Goal: Communication & Community: Connect with others

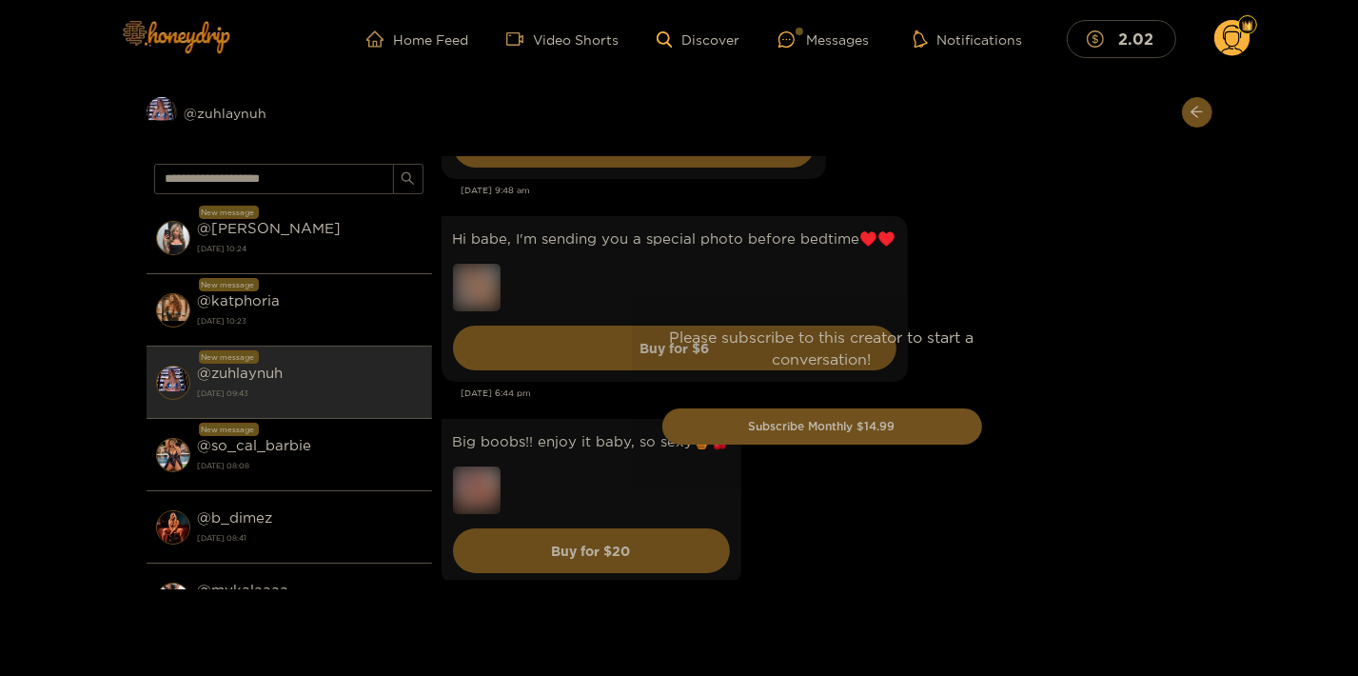
scroll to position [4654, 0]
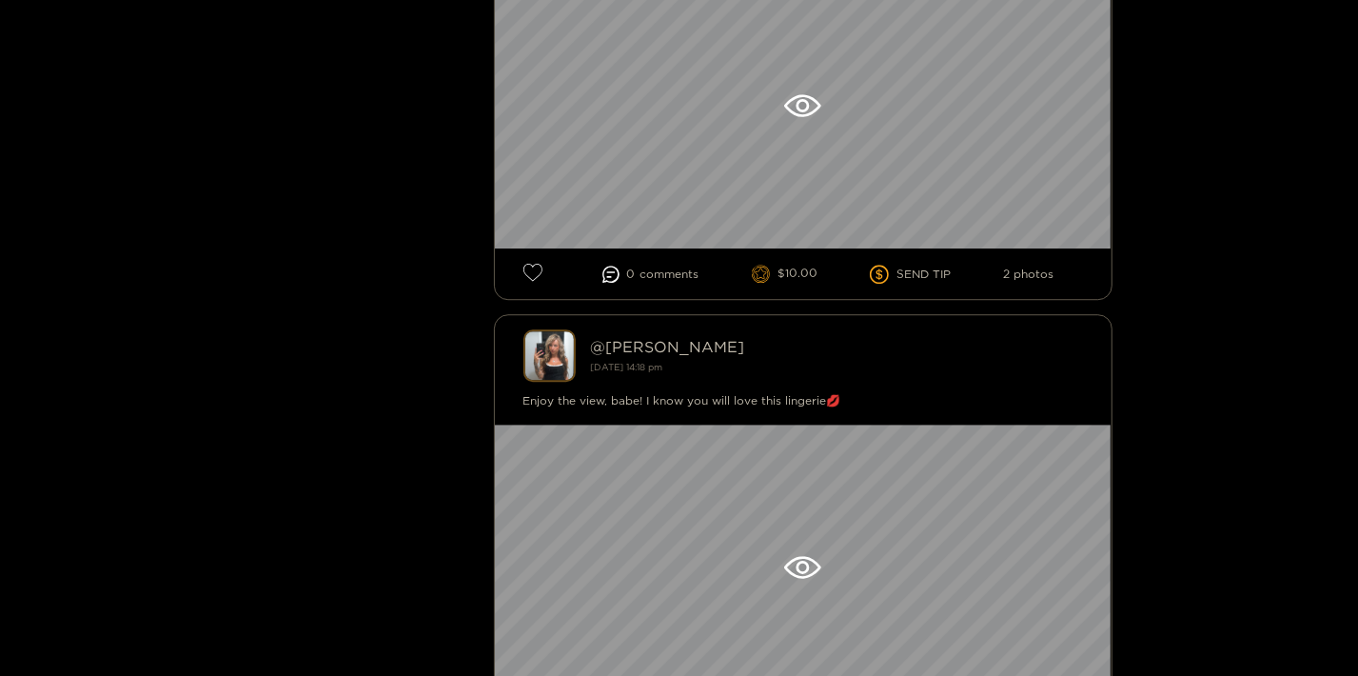
scroll to position [4112, 0]
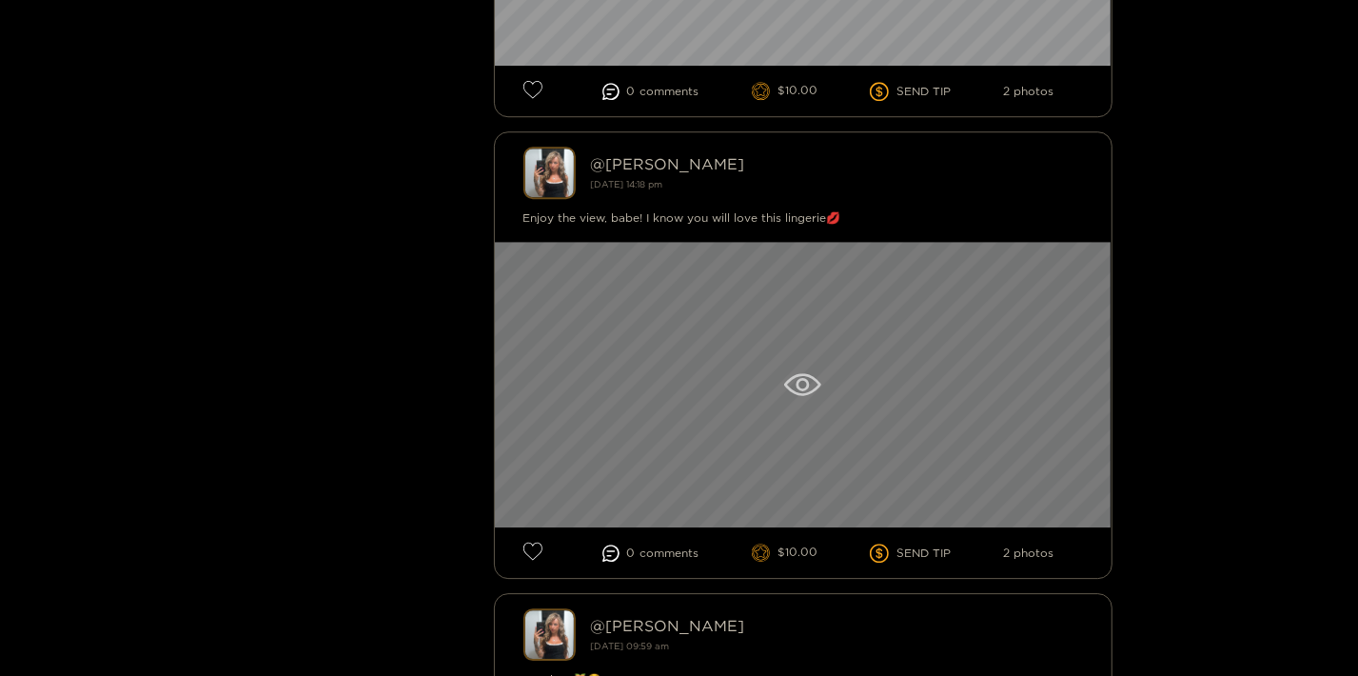
click at [869, 382] on div at bounding box center [803, 385] width 617 height 286
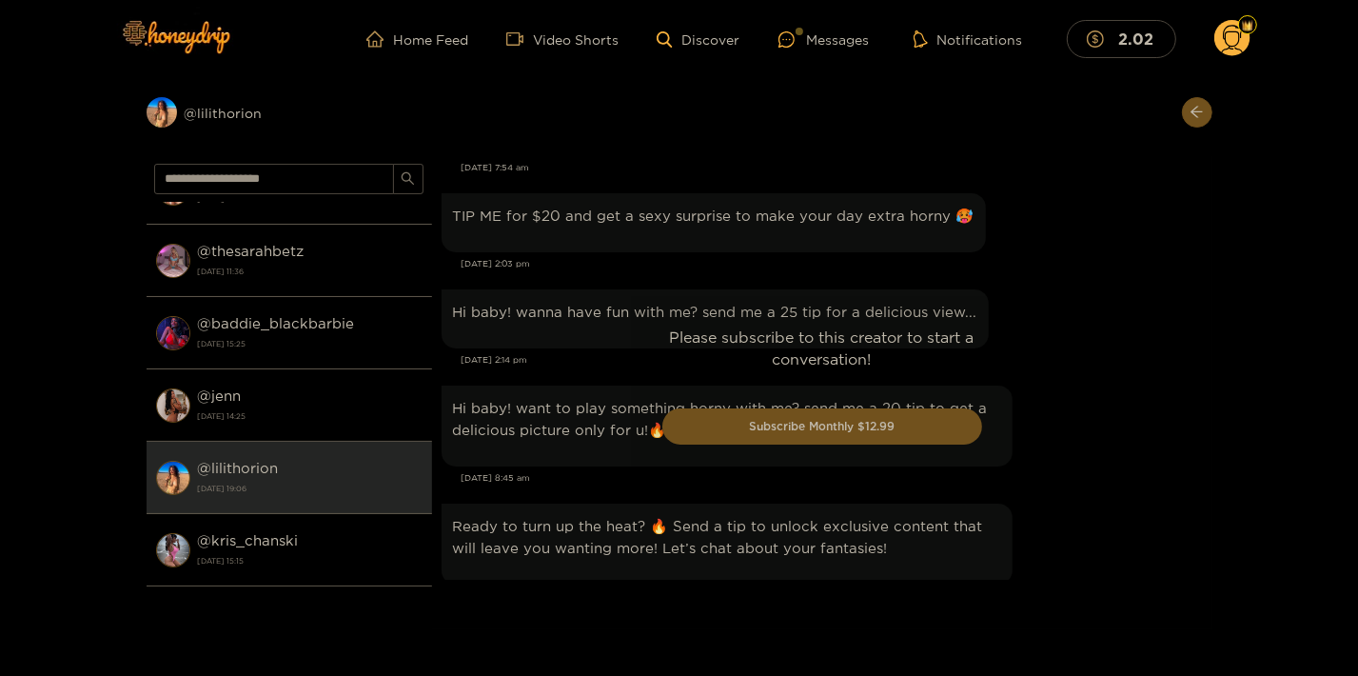
scroll to position [2215, 0]
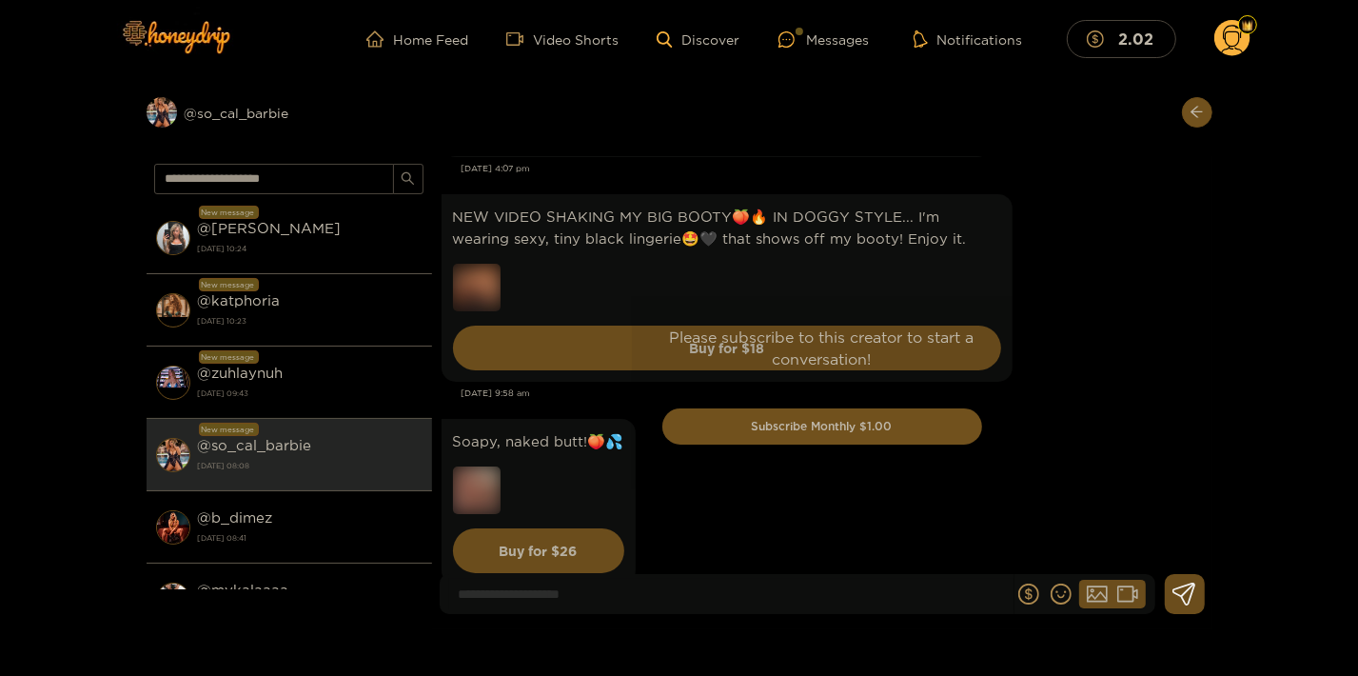
scroll to position [2809, 0]
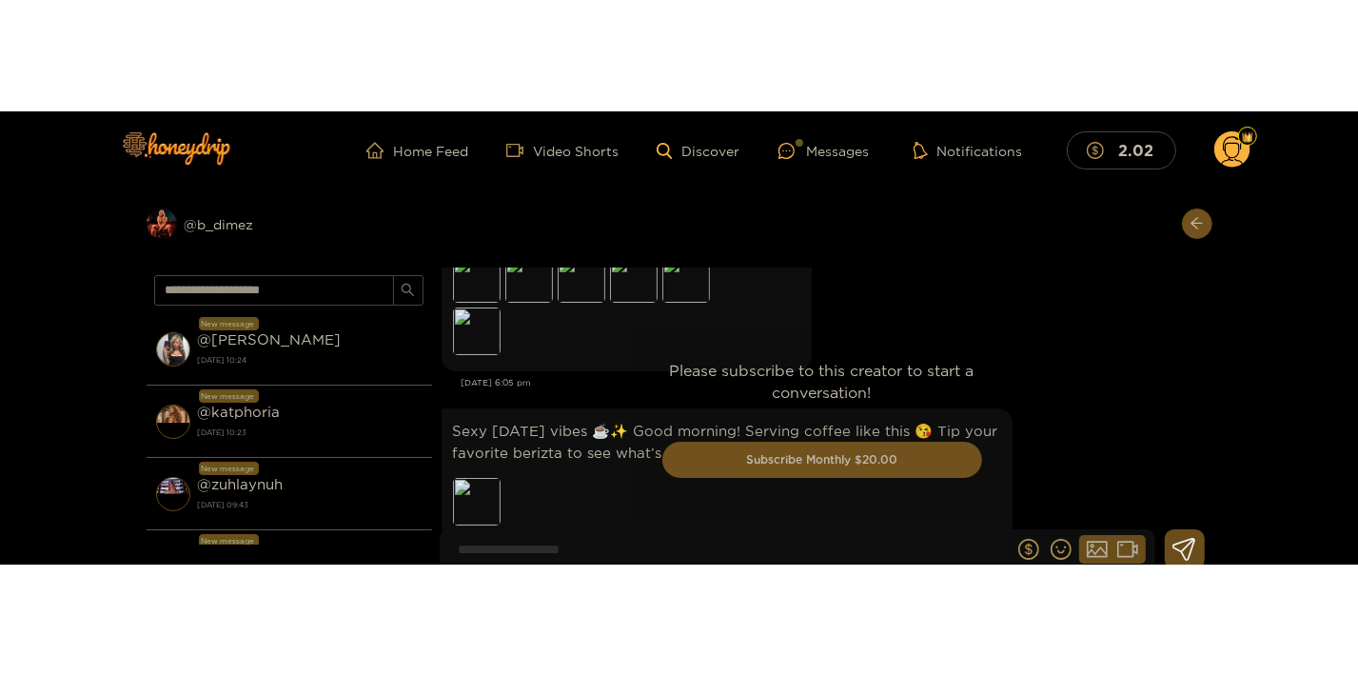
scroll to position [4088, 0]
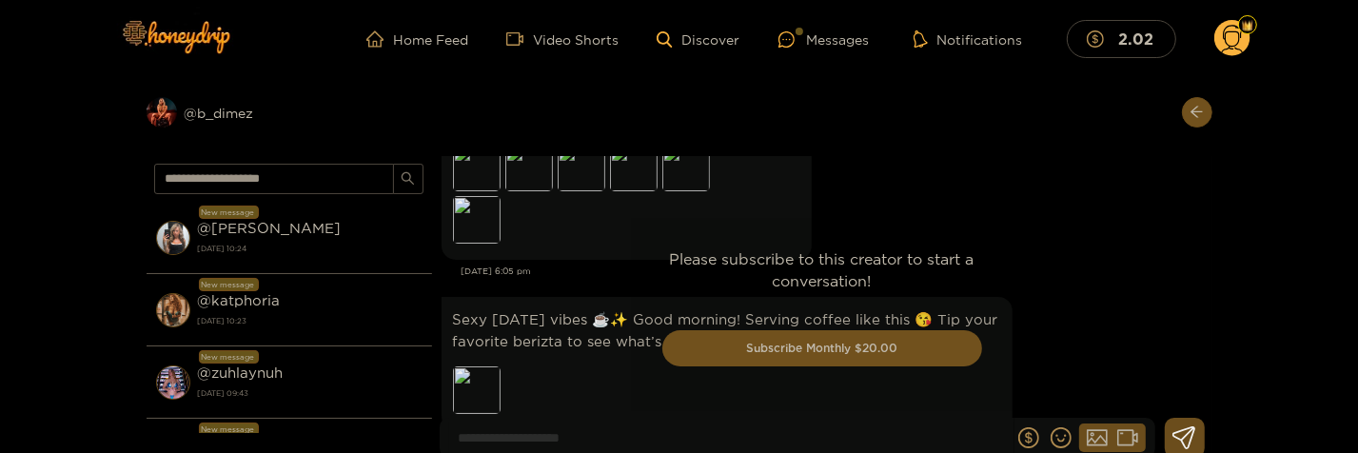
click at [1272, 415] on div "Preview @ b_dimez New message @ kendra 15 September 2025 10:24 New message @ ka…" at bounding box center [679, 275] width 1358 height 395
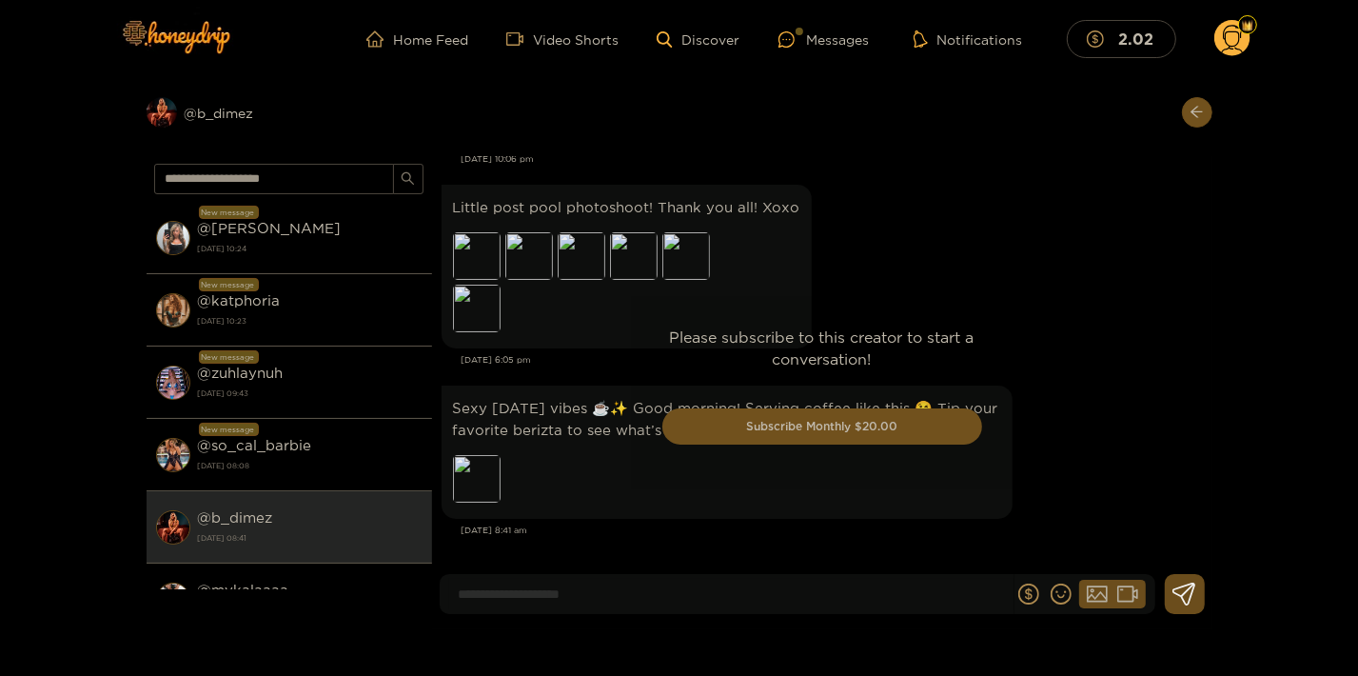
scroll to position [4000, 0]
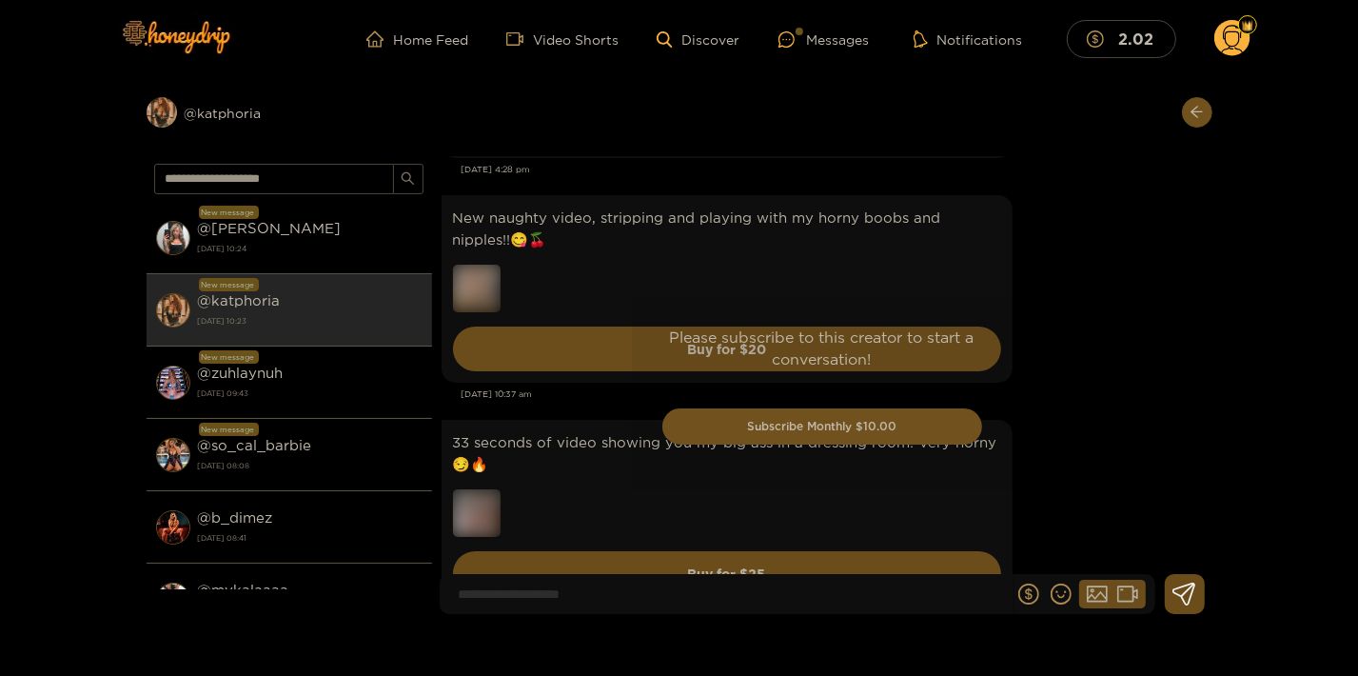
scroll to position [3484, 0]
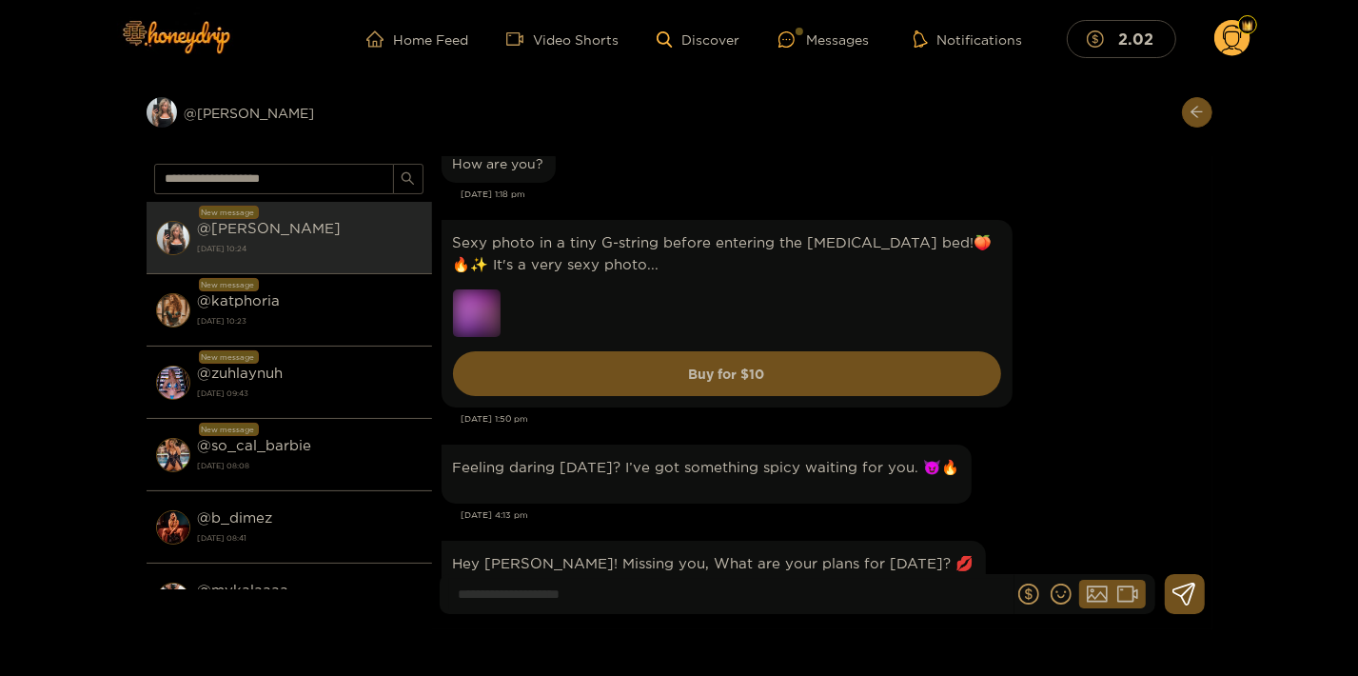
scroll to position [3083, 0]
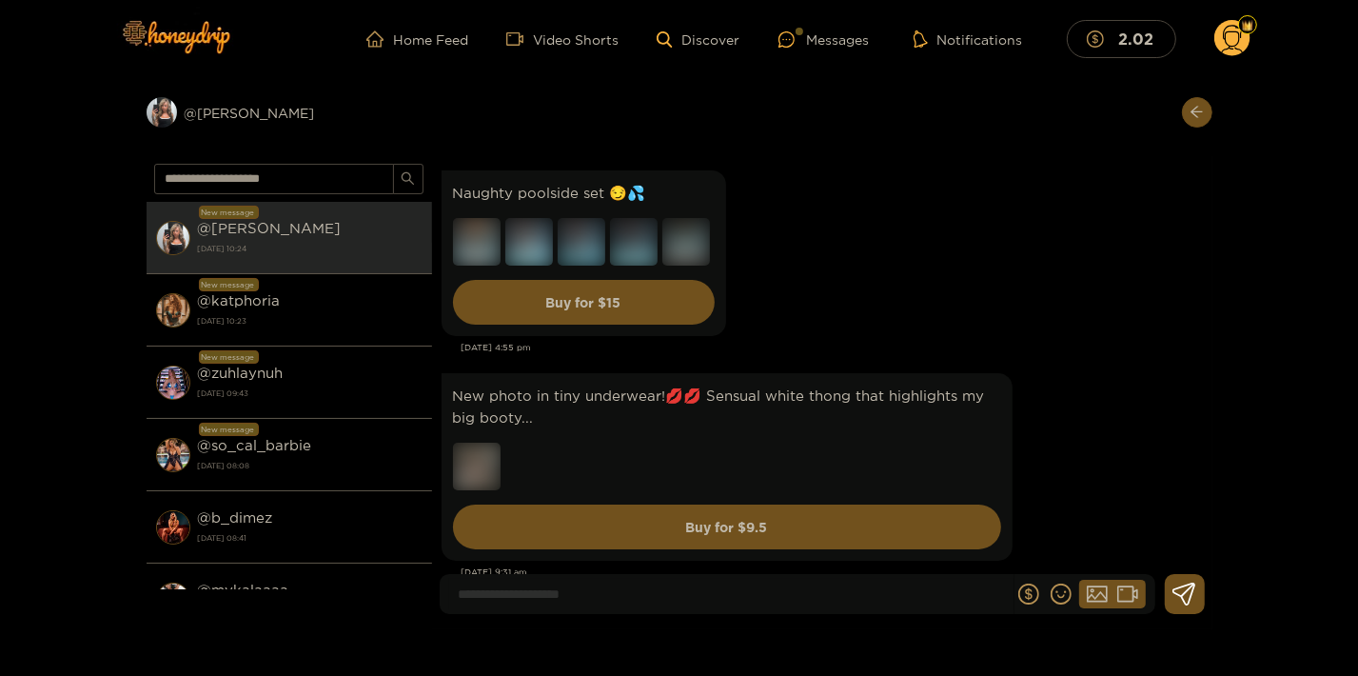
scroll to position [3083, 0]
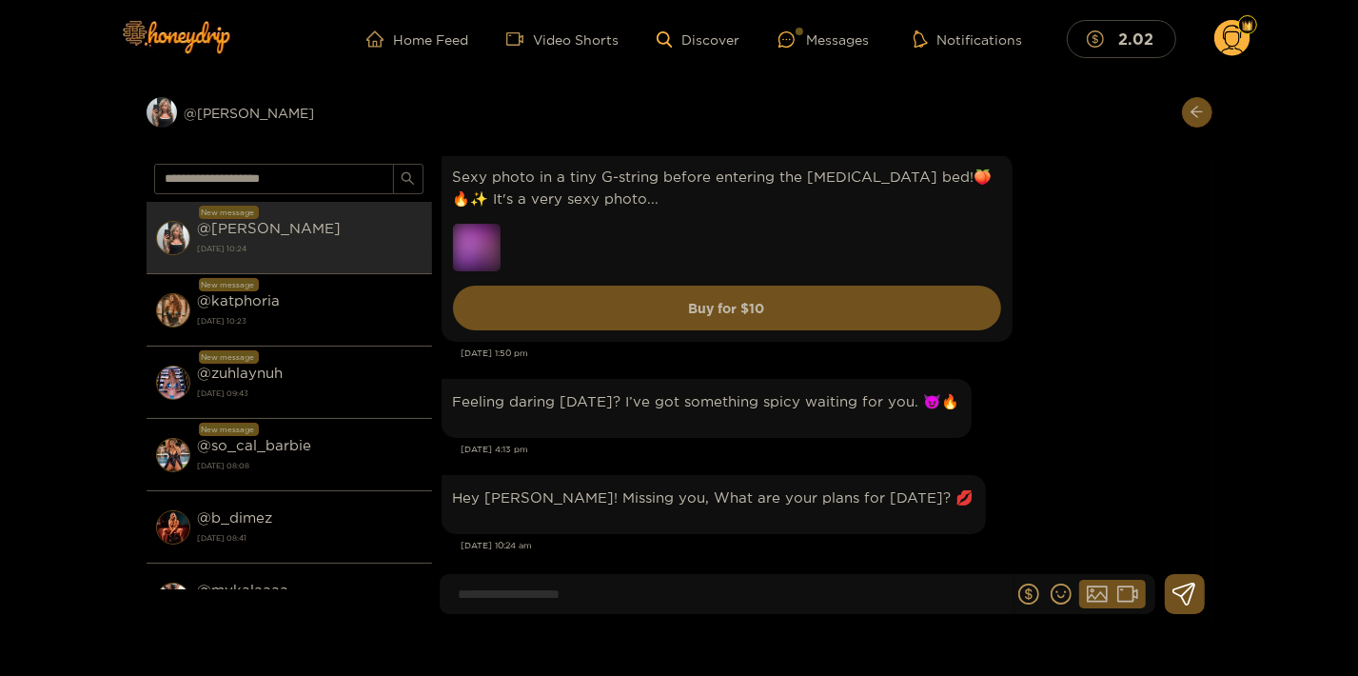
click at [644, 597] on input at bounding box center [731, 594] width 564 height 31
click at [1300, 465] on div "Preview @ kendra New message @ kendra 15 September 2025 10:24 New message @ kat…" at bounding box center [679, 353] width 1358 height 551
click at [704, 590] on input at bounding box center [731, 594] width 564 height 31
click at [669, 599] on input "**********" at bounding box center [731, 594] width 564 height 31
click at [793, 601] on input "**********" at bounding box center [731, 594] width 564 height 31
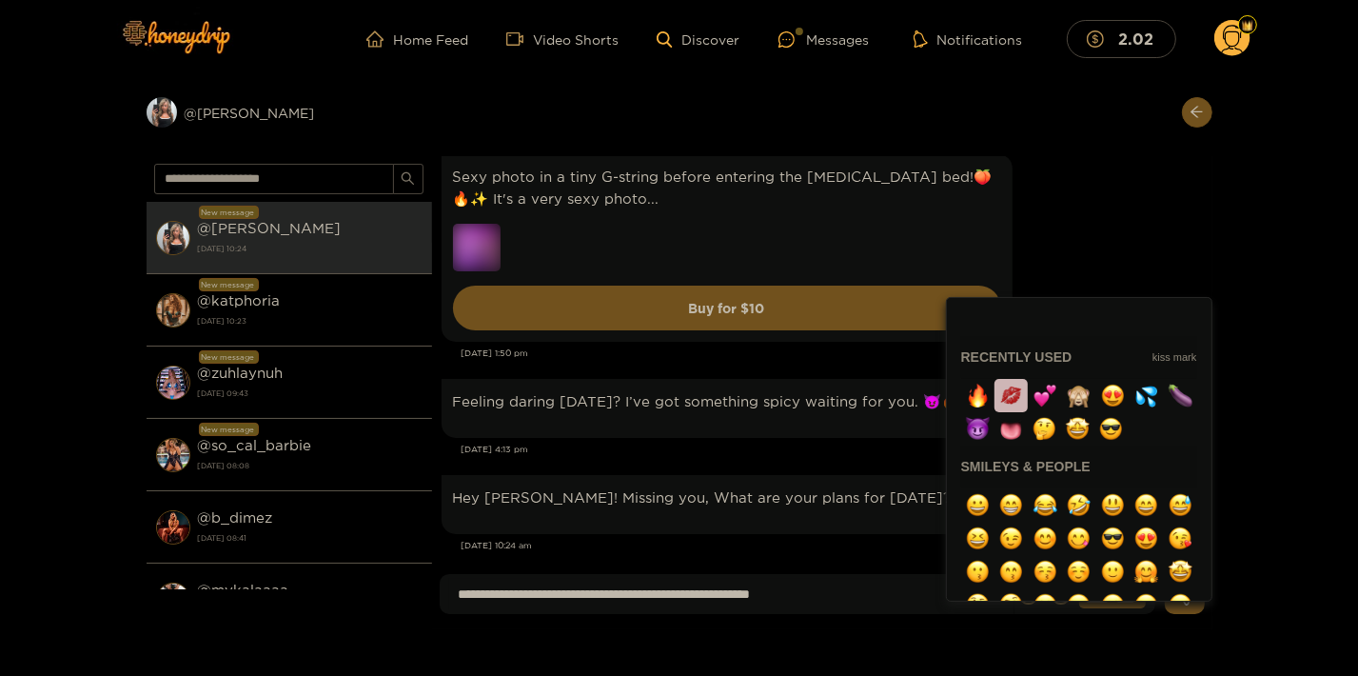
click at [1019, 407] on button "button" at bounding box center [1011, 395] width 33 height 33
type input "**********"
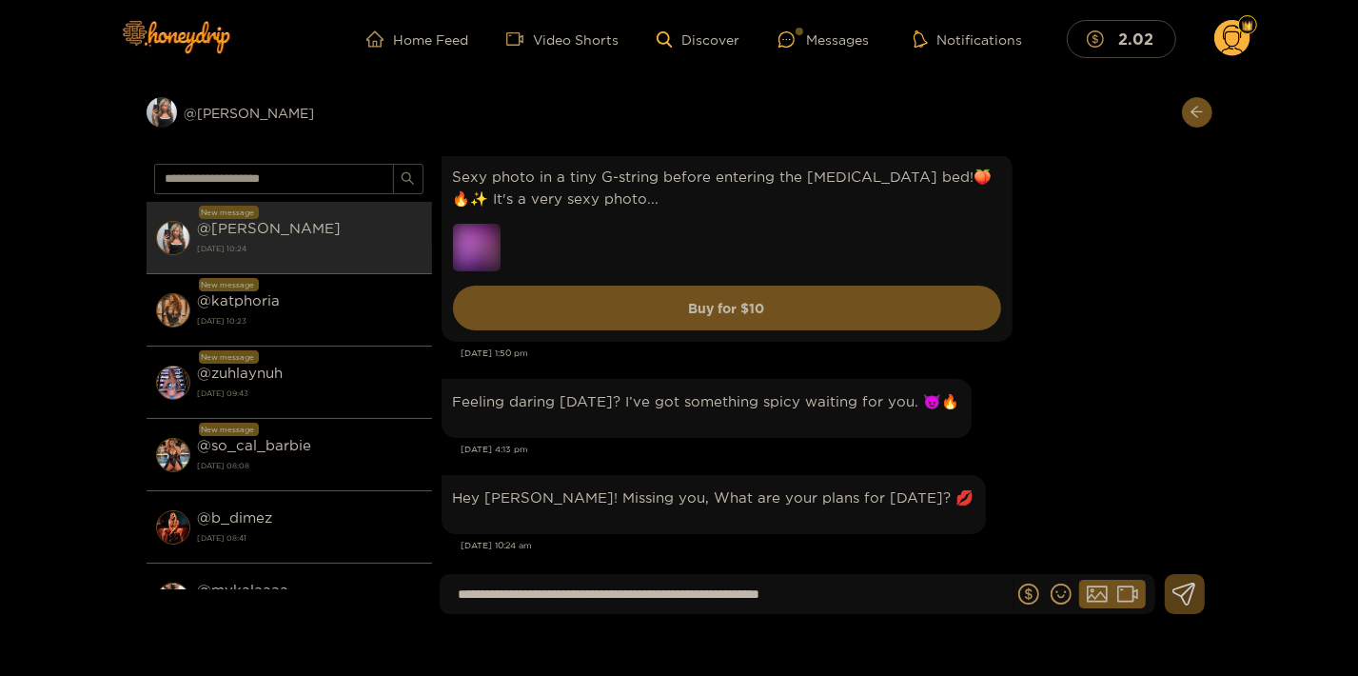
click at [1178, 604] on icon at bounding box center [1185, 594] width 24 height 23
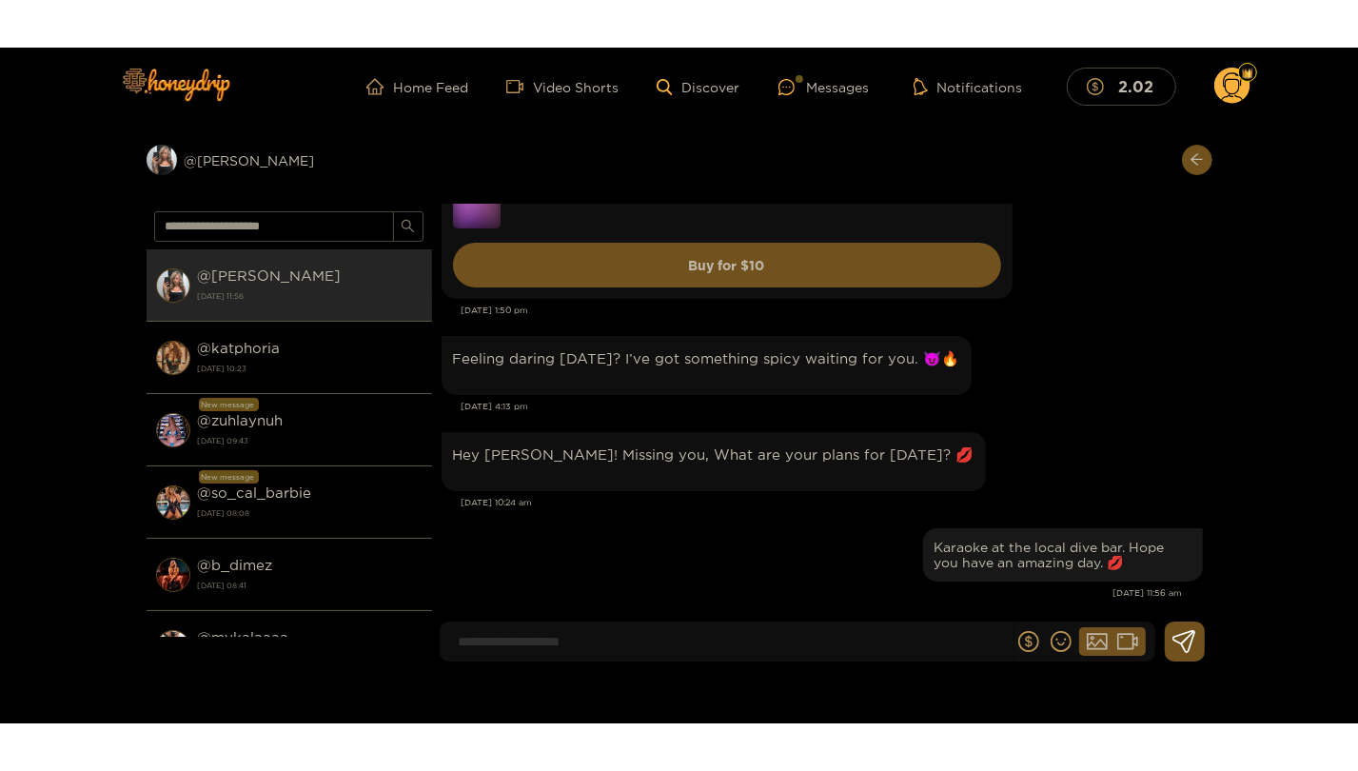
scroll to position [3107, 0]
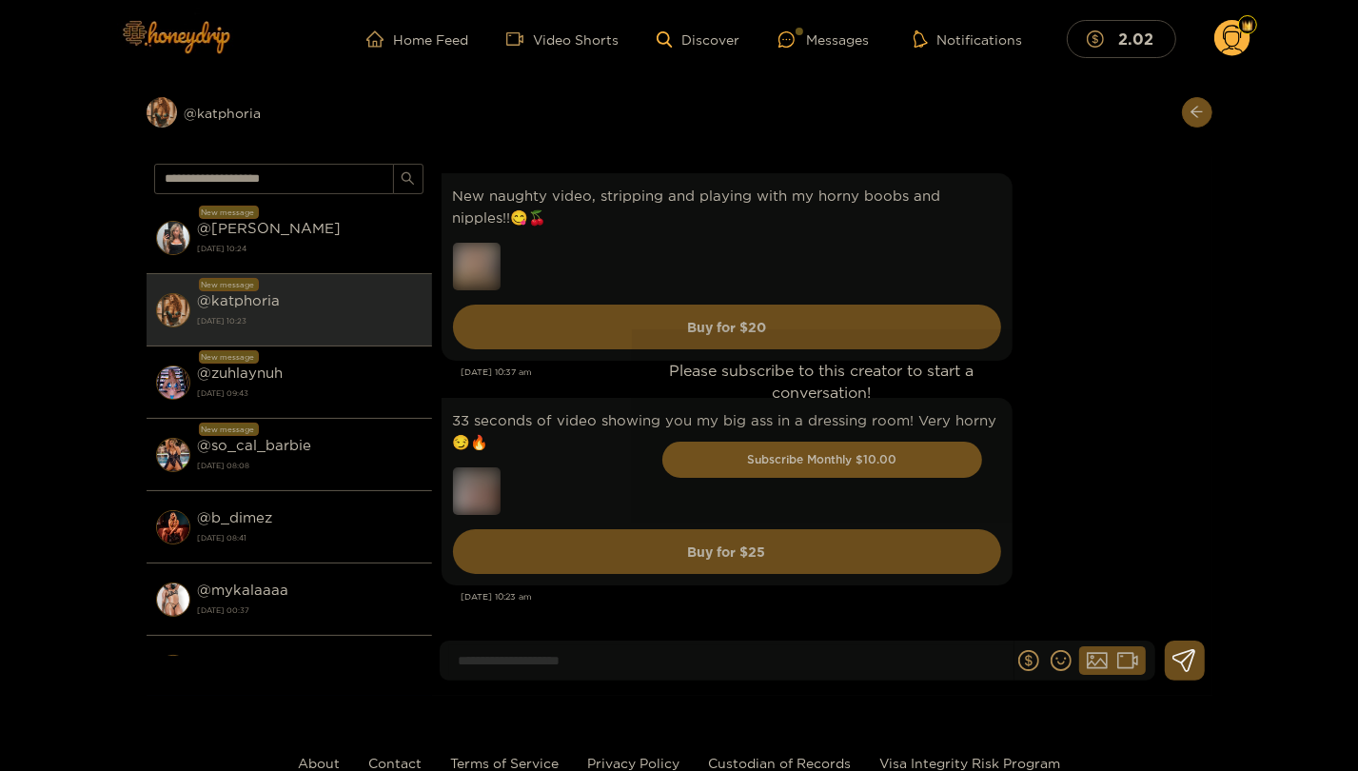
scroll to position [3417, 0]
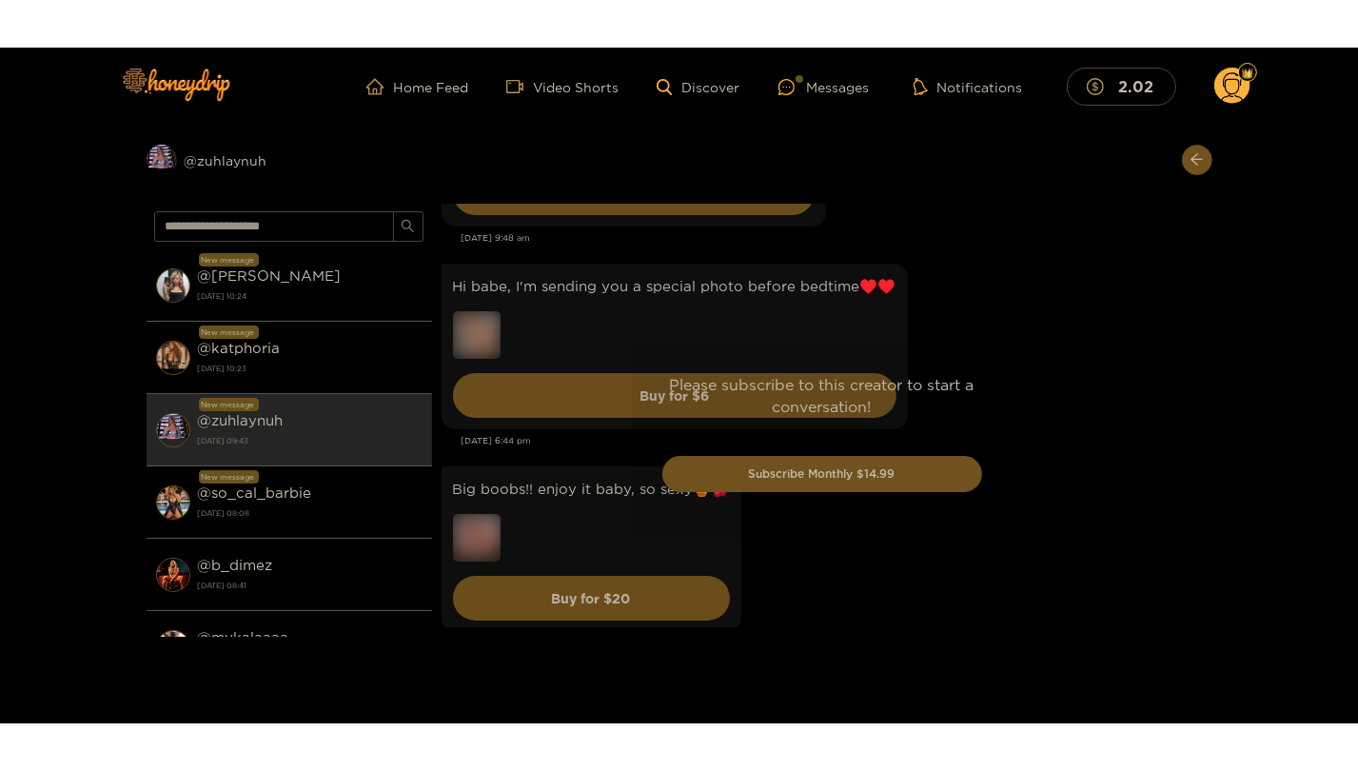
scroll to position [4654, 0]
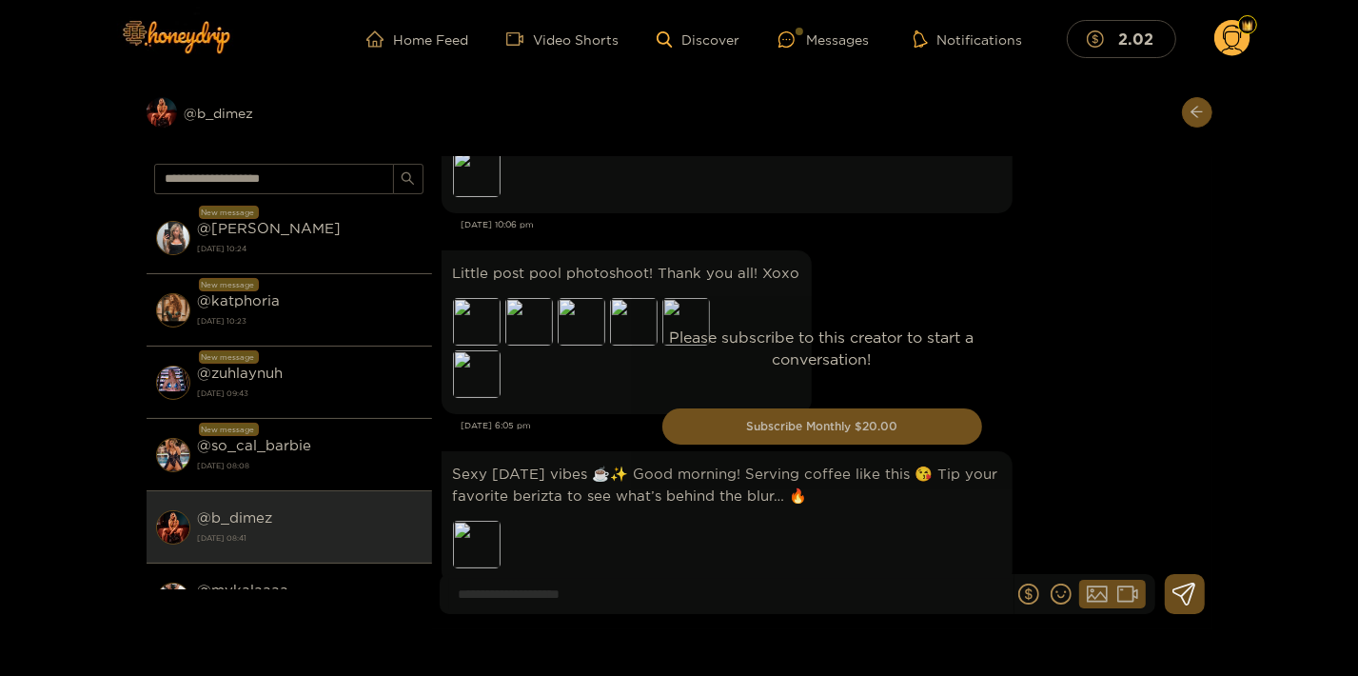
scroll to position [4000, 0]
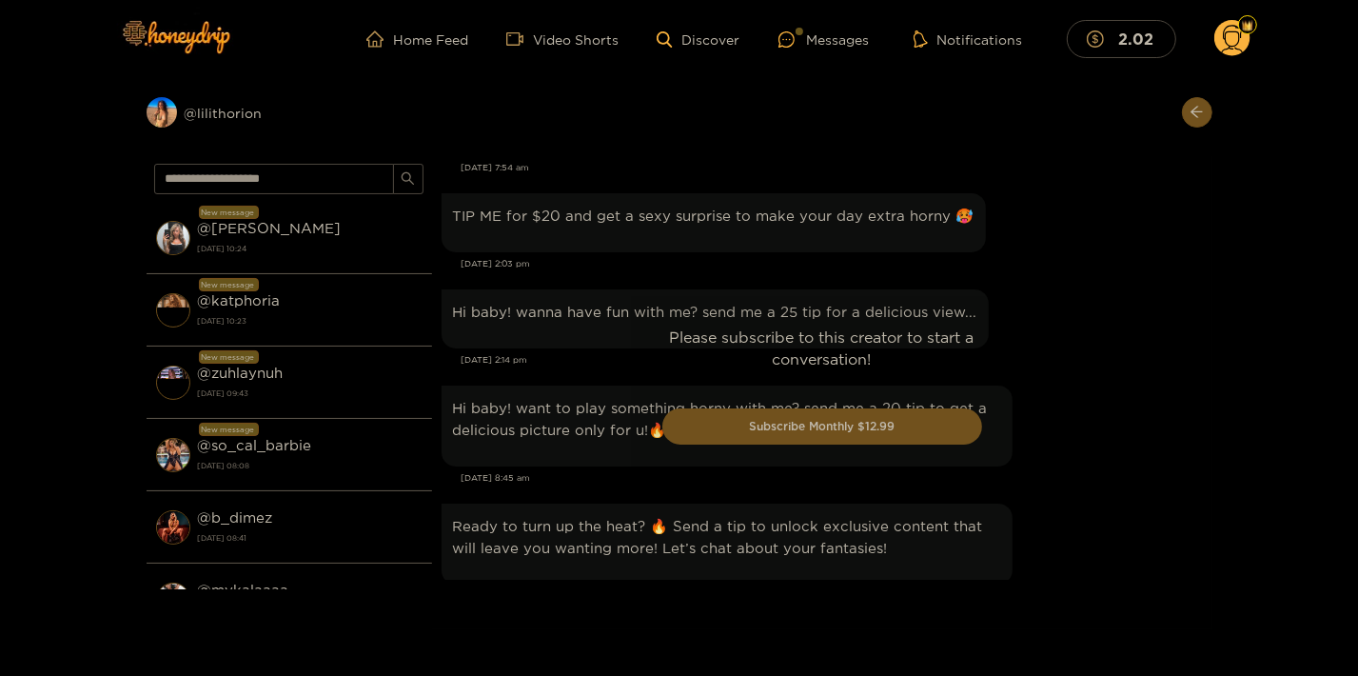
scroll to position [2215, 0]
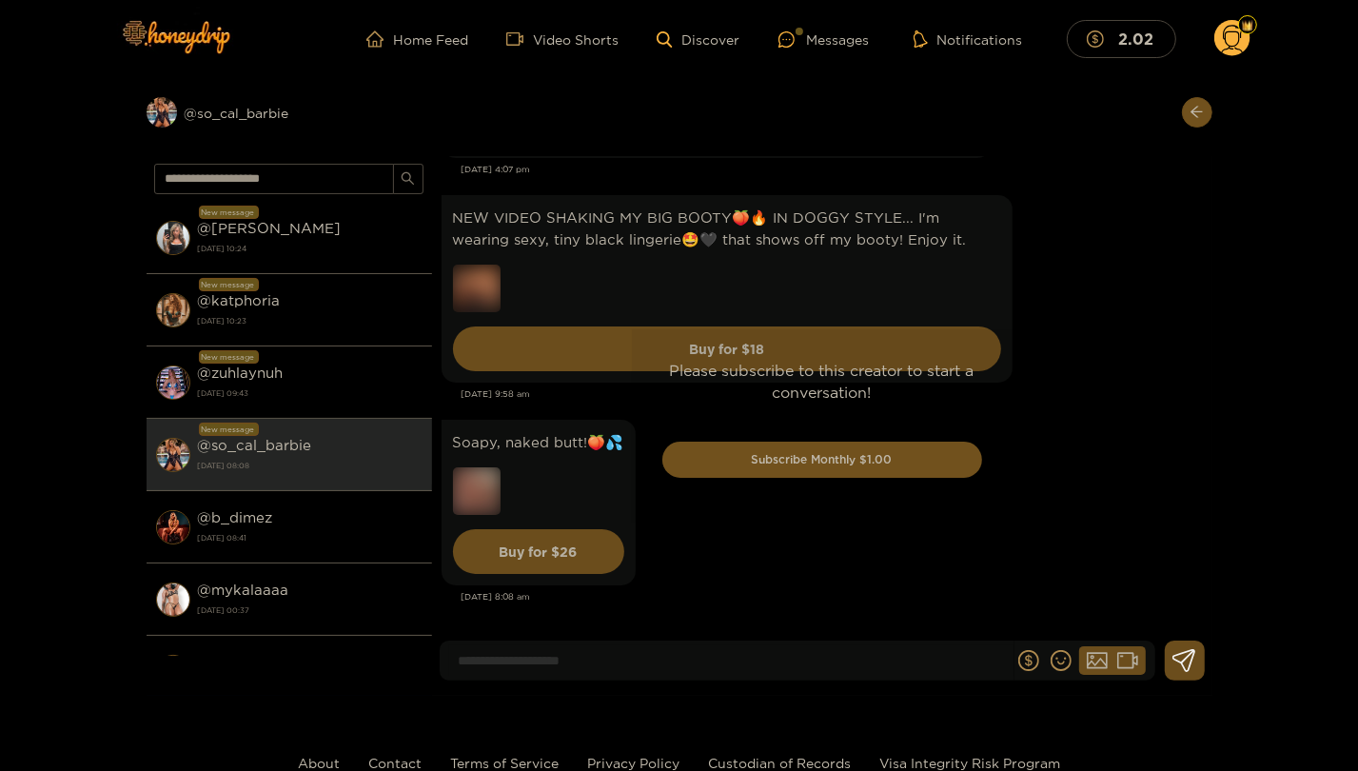
scroll to position [2743, 0]
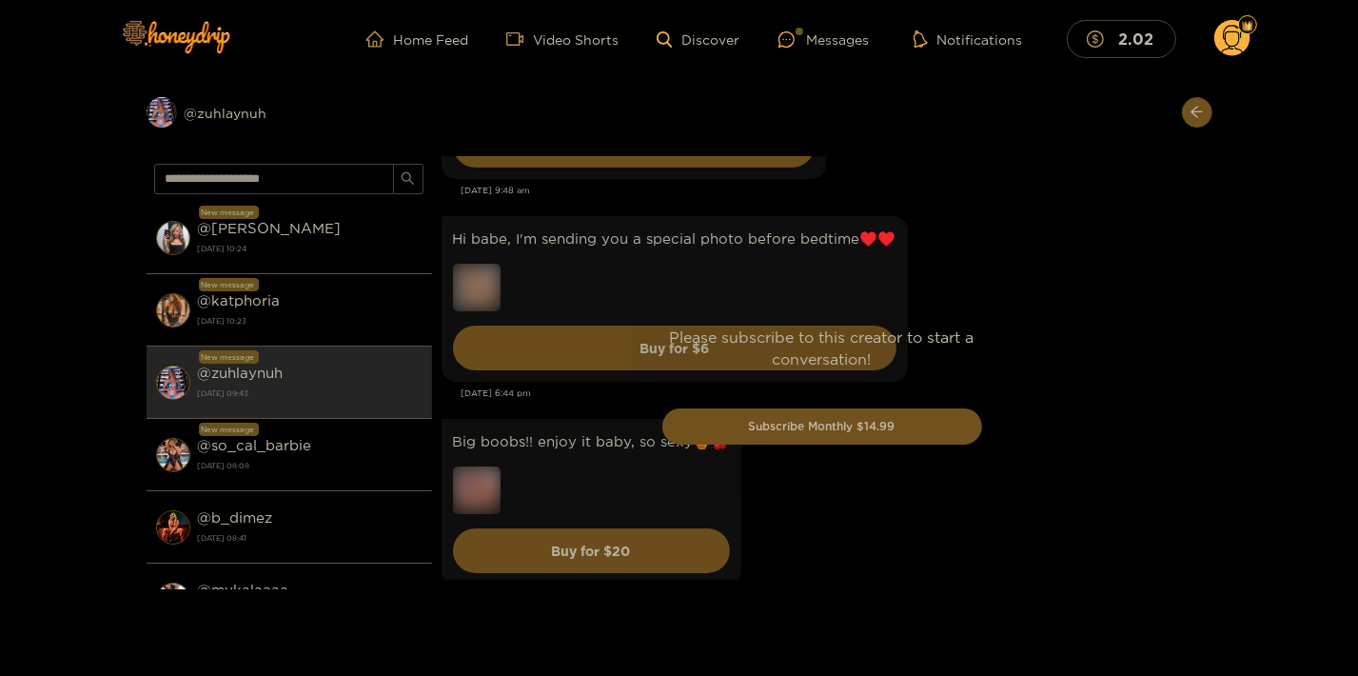
scroll to position [4654, 0]
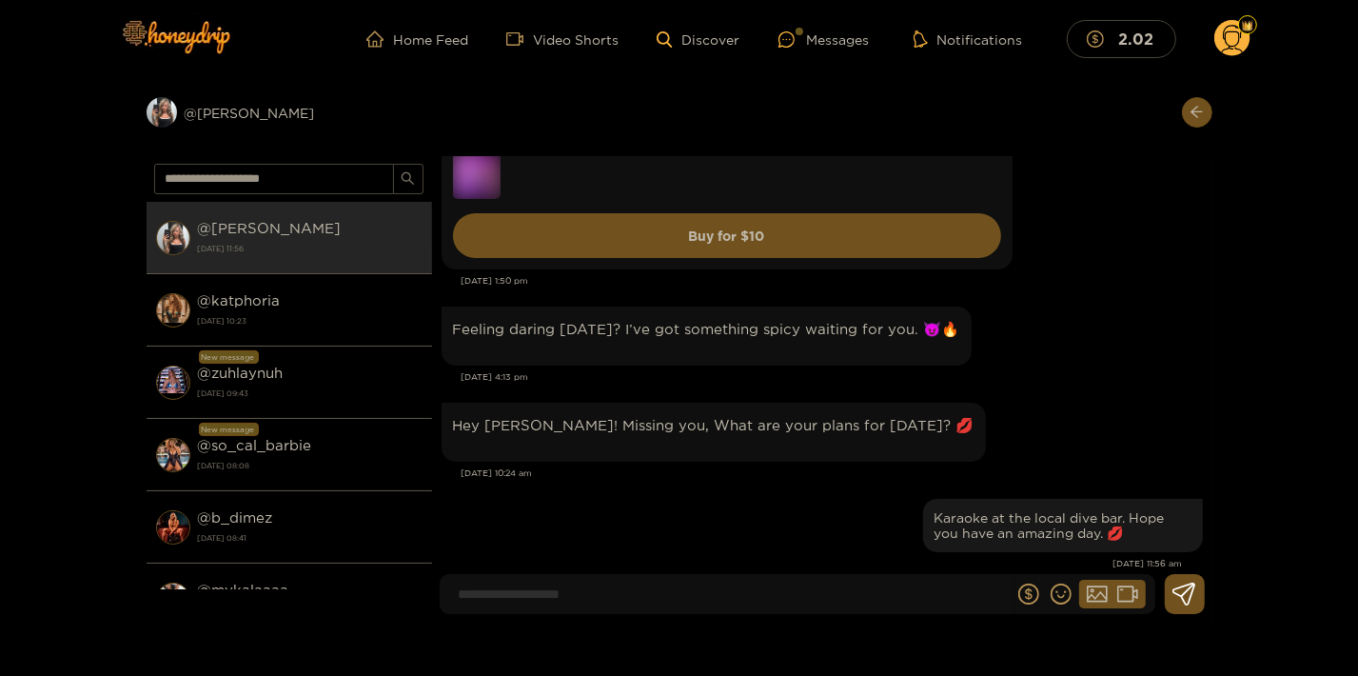
scroll to position [3174, 0]
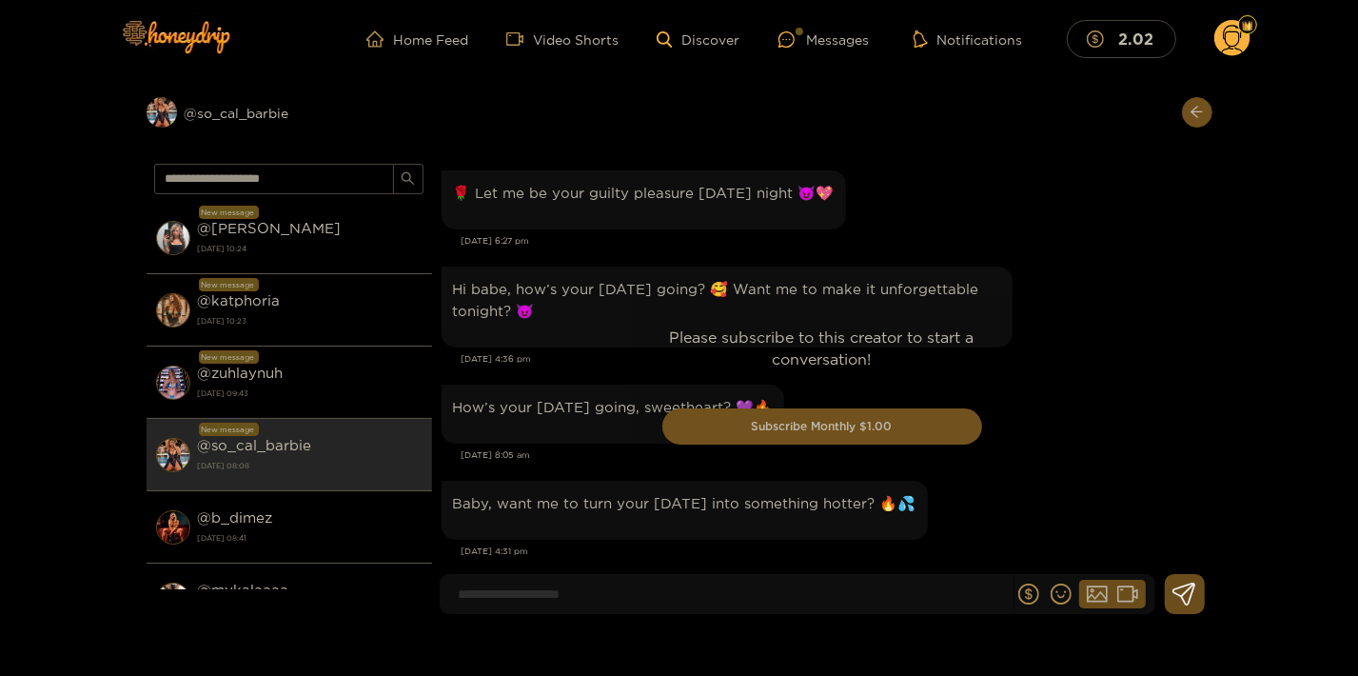
scroll to position [2809, 0]
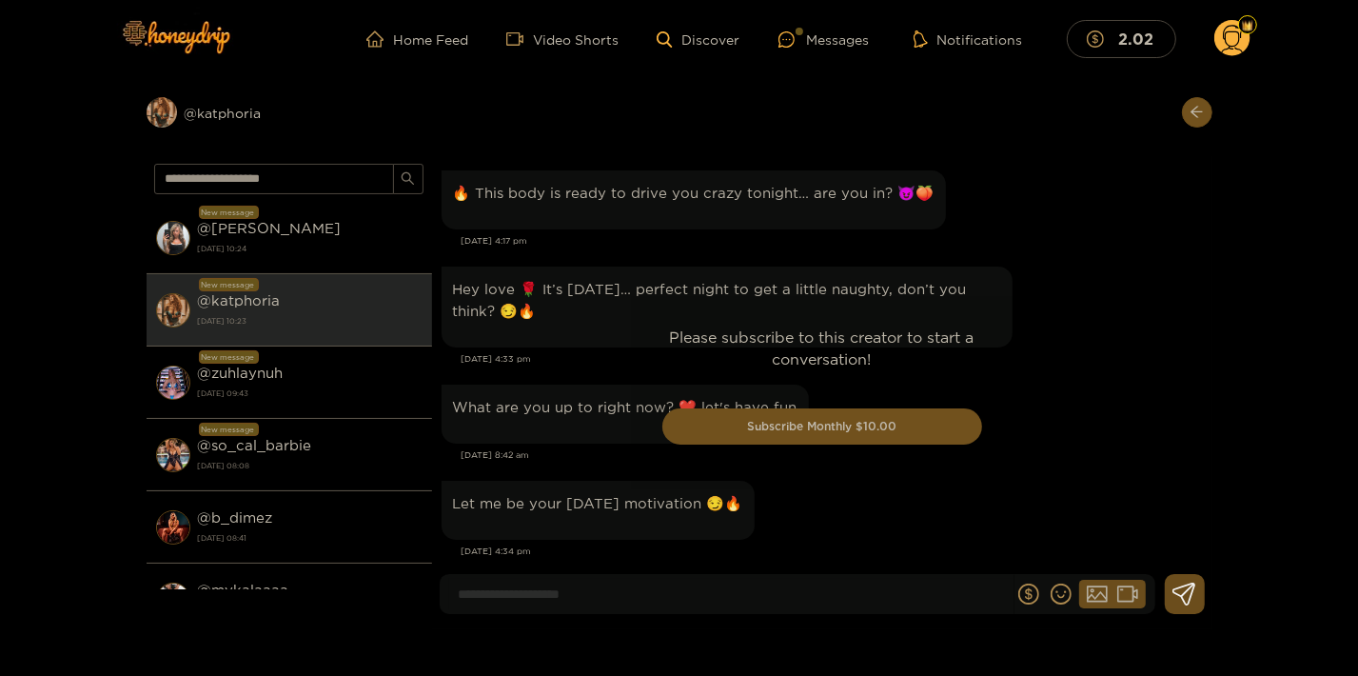
scroll to position [3484, 0]
